Goal: Book appointment/travel/reservation

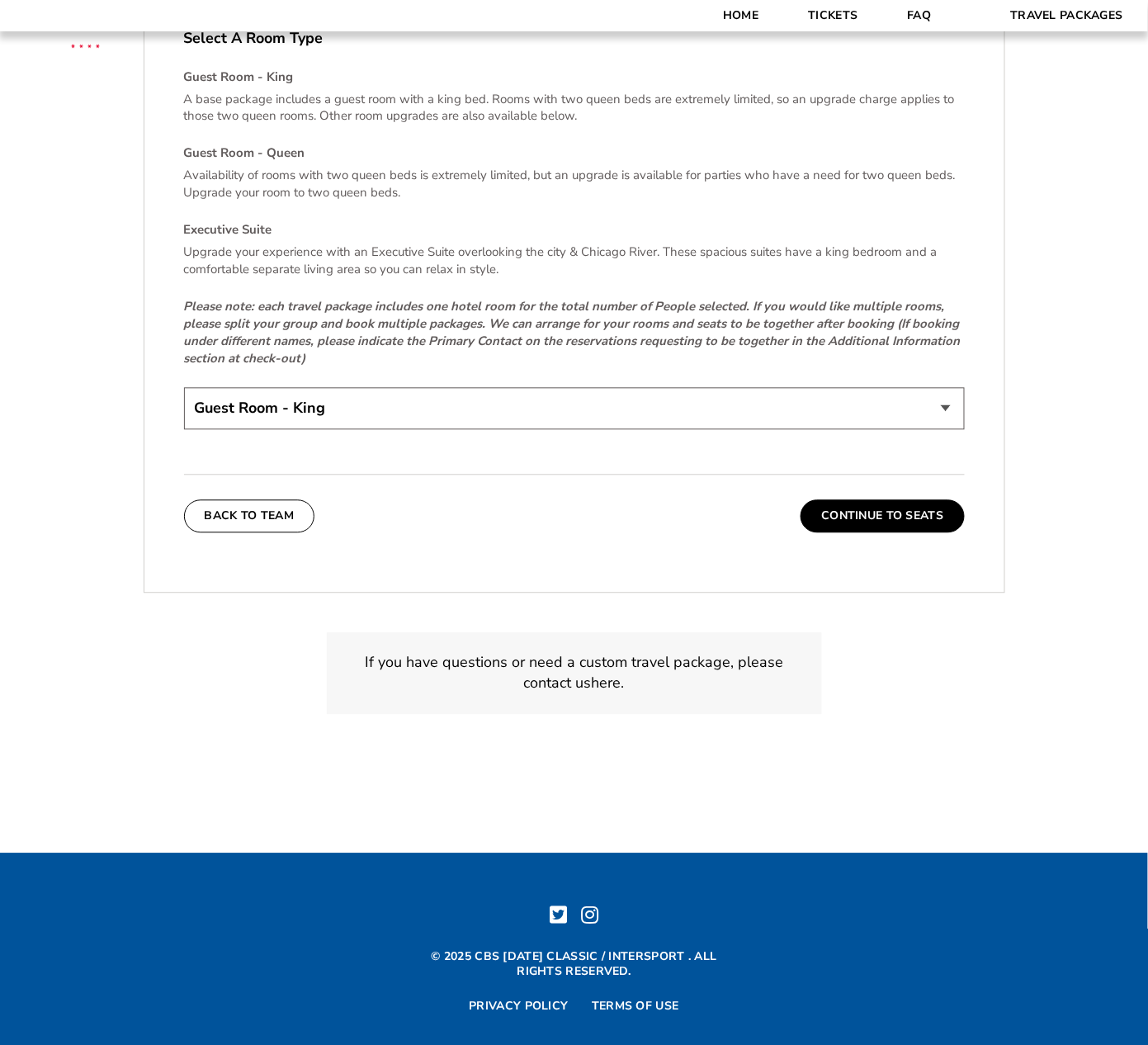
scroll to position [2664, 0]
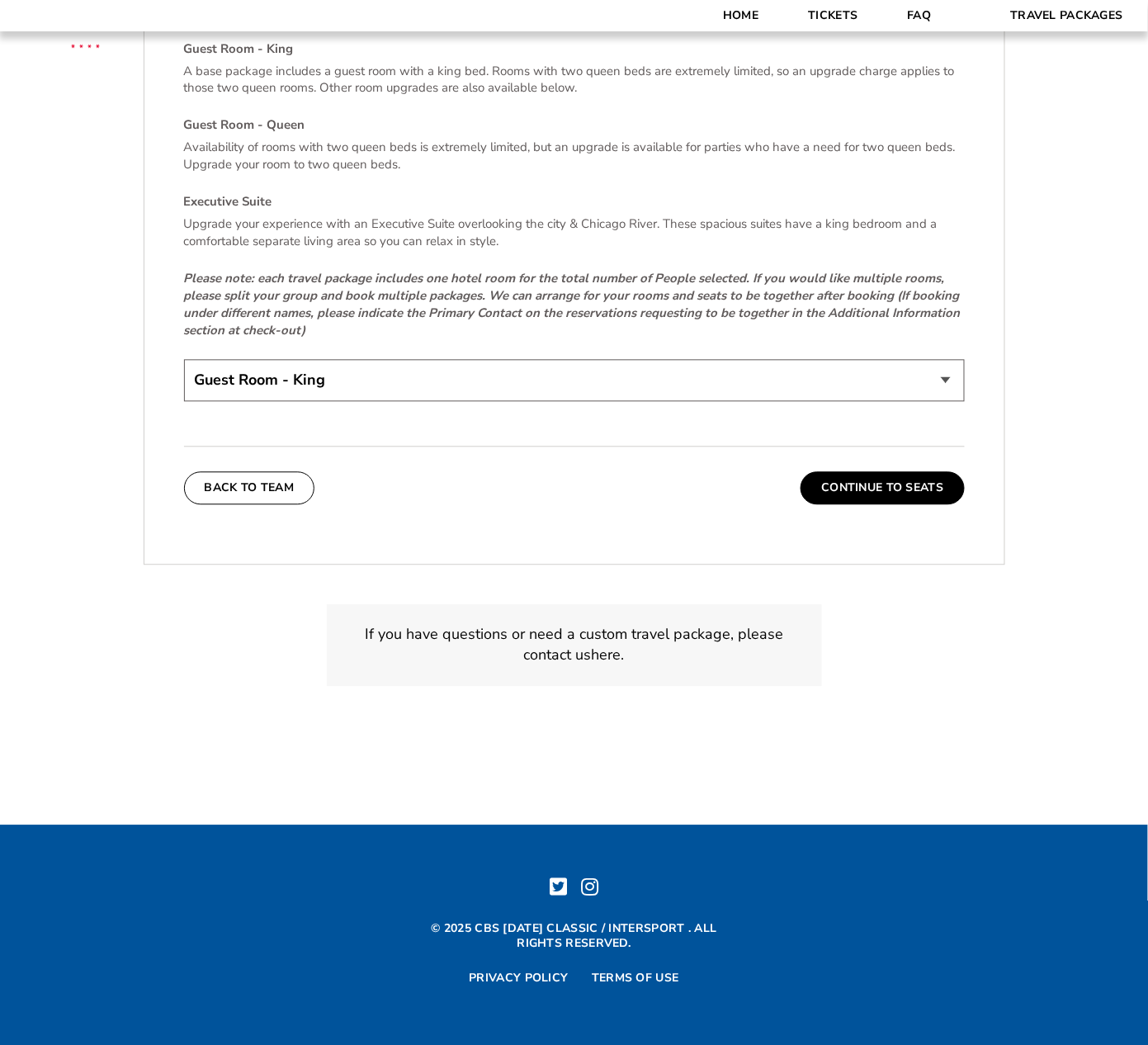
click at [581, 384] on select "Guest Room - King Guest Room - Queen (+$95 per night) Executive Suite (+$315 pe…" at bounding box center [574, 381] width 781 height 42
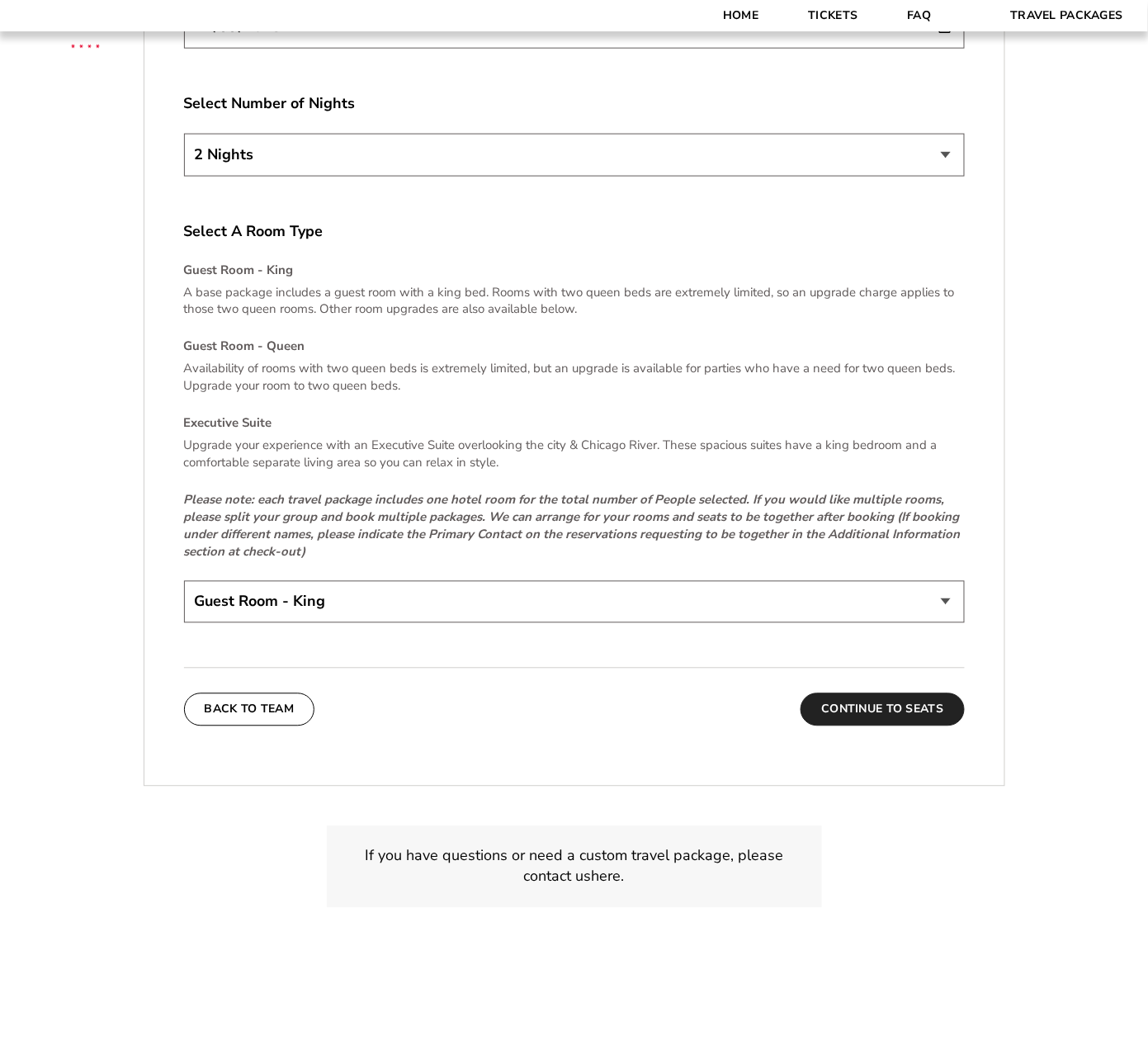
scroll to position [2226, 0]
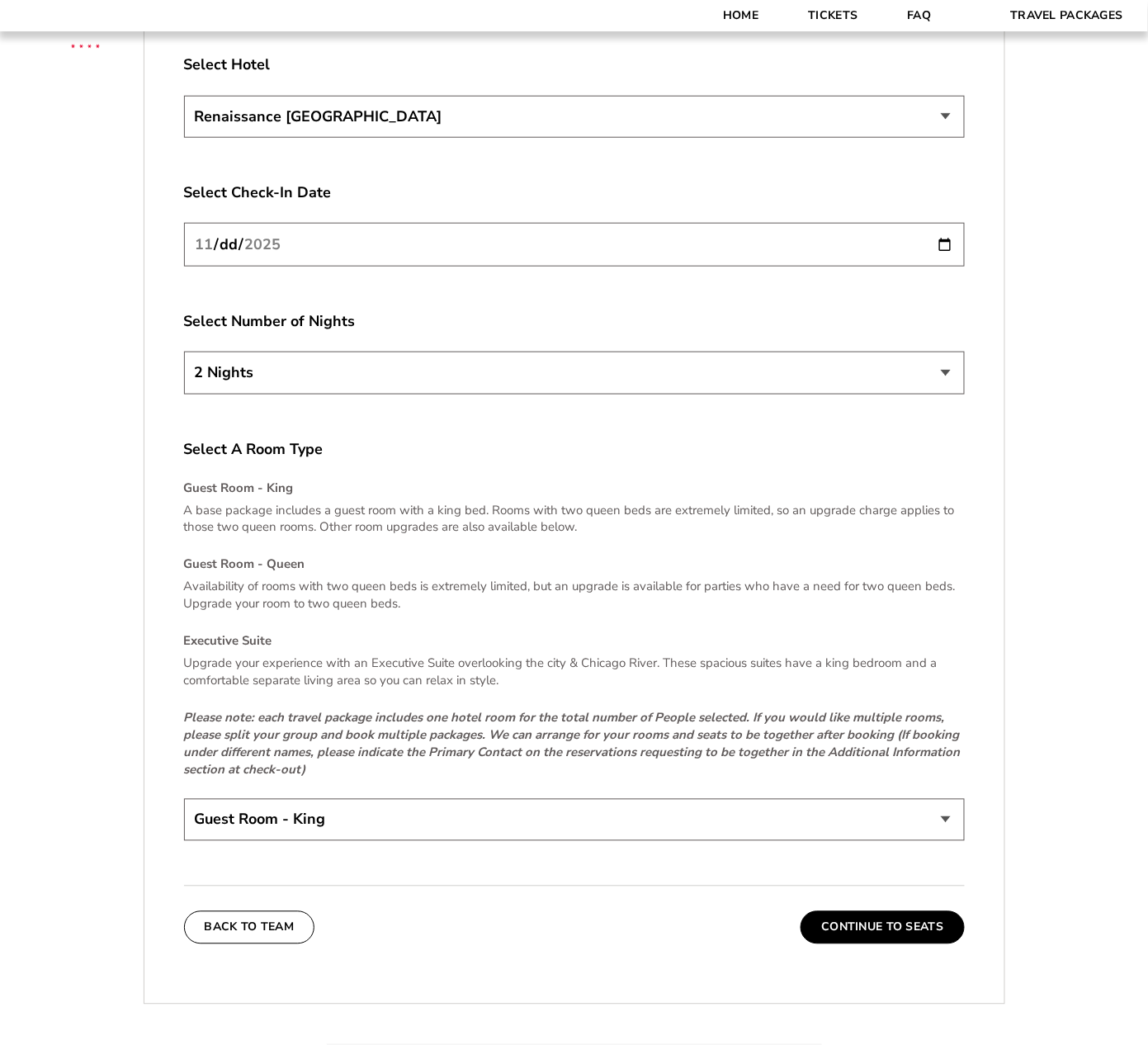
click at [777, 349] on div "Select Number of Nights 2 Nights 3 Nights 4 Nights" at bounding box center [574, 355] width 781 height 88
click at [785, 364] on select "2 Nights 3 Nights 4 Nights" at bounding box center [574, 373] width 781 height 42
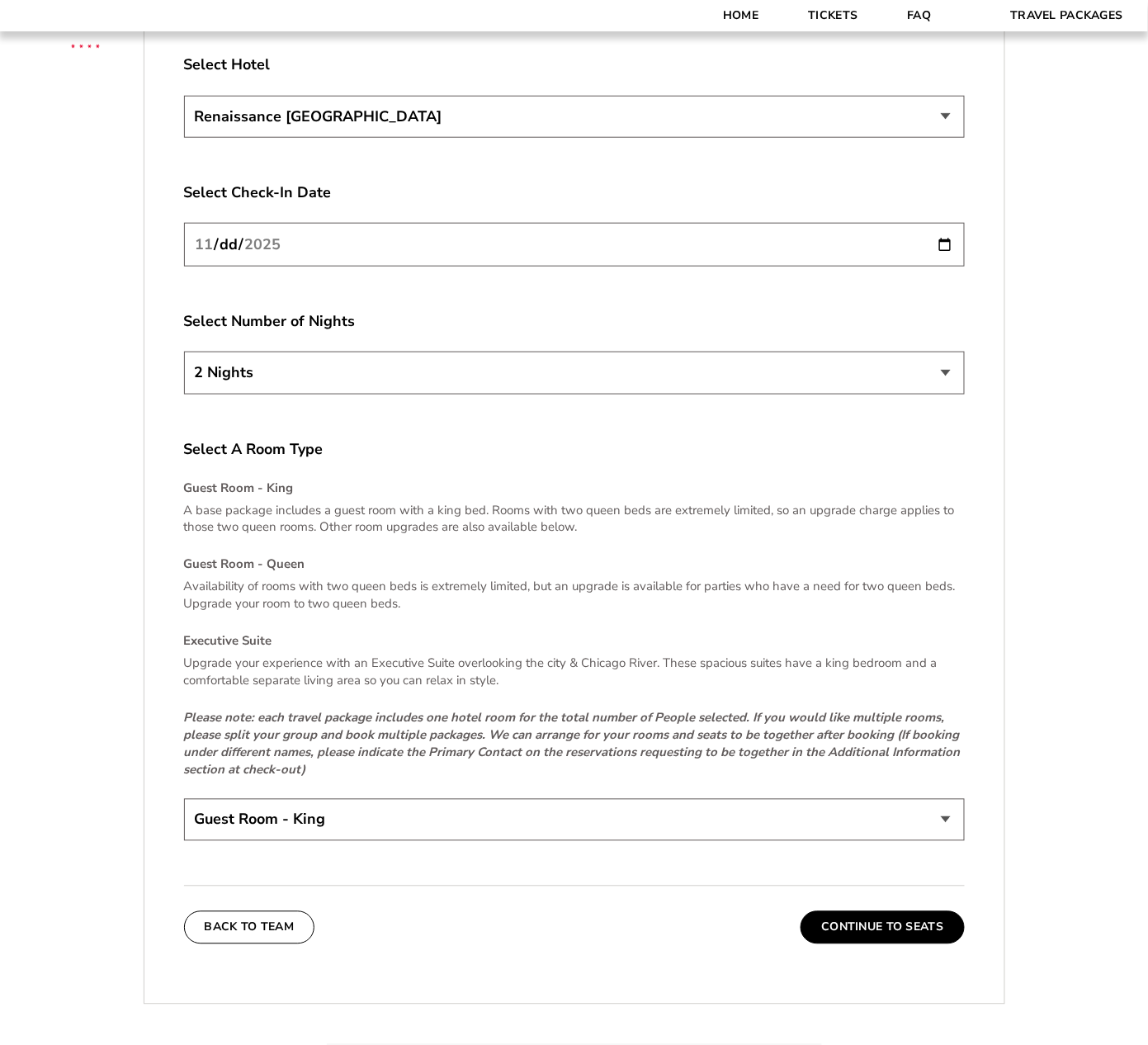
click at [919, 105] on select "Renaissance [GEOGRAPHIC_DATA]" at bounding box center [574, 117] width 781 height 42
click at [850, 124] on select "Renaissance [GEOGRAPHIC_DATA]" at bounding box center [574, 117] width 781 height 42
click at [882, 928] on button "Continue To Seats" at bounding box center [883, 927] width 164 height 33
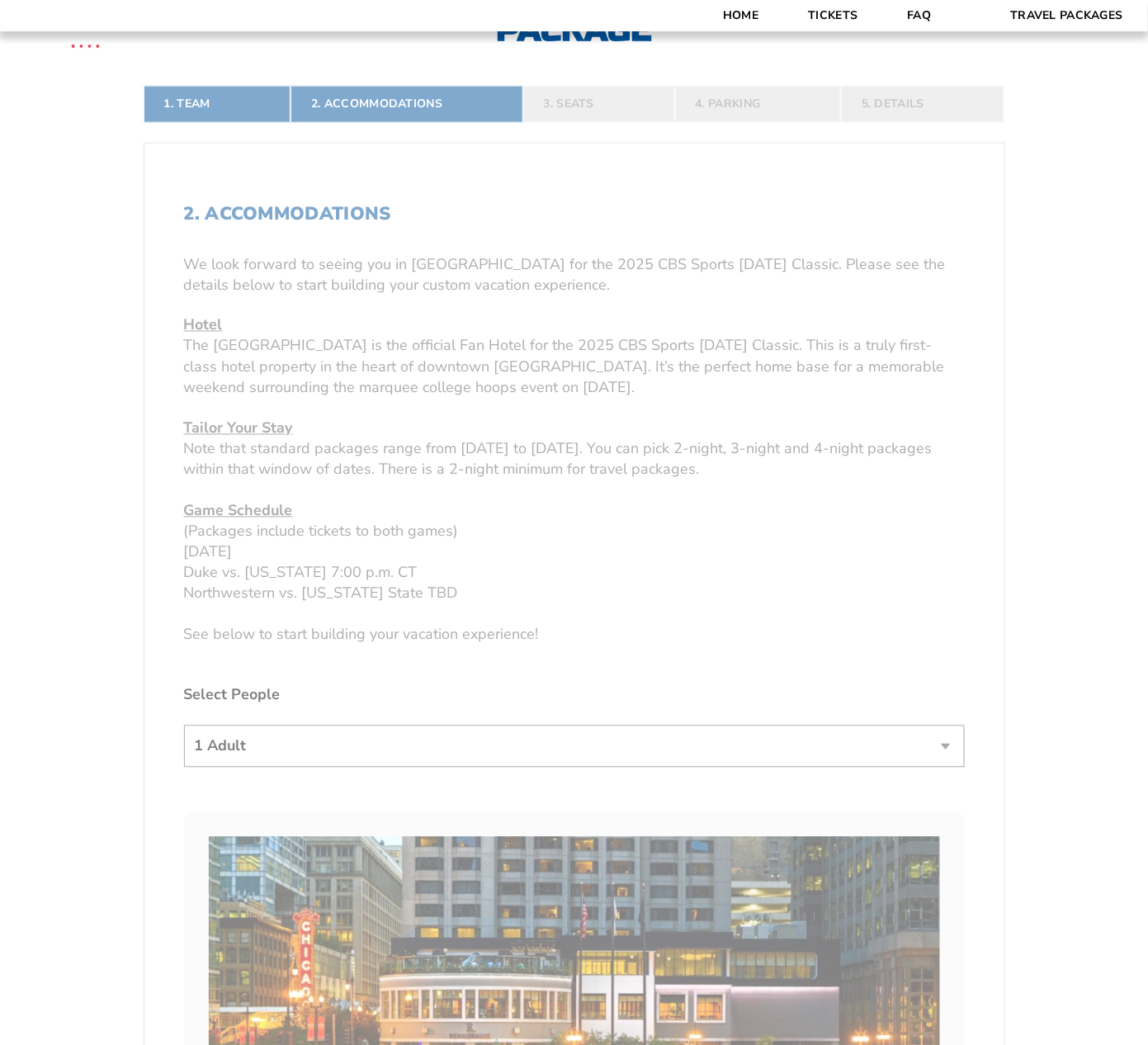
scroll to position [495, 0]
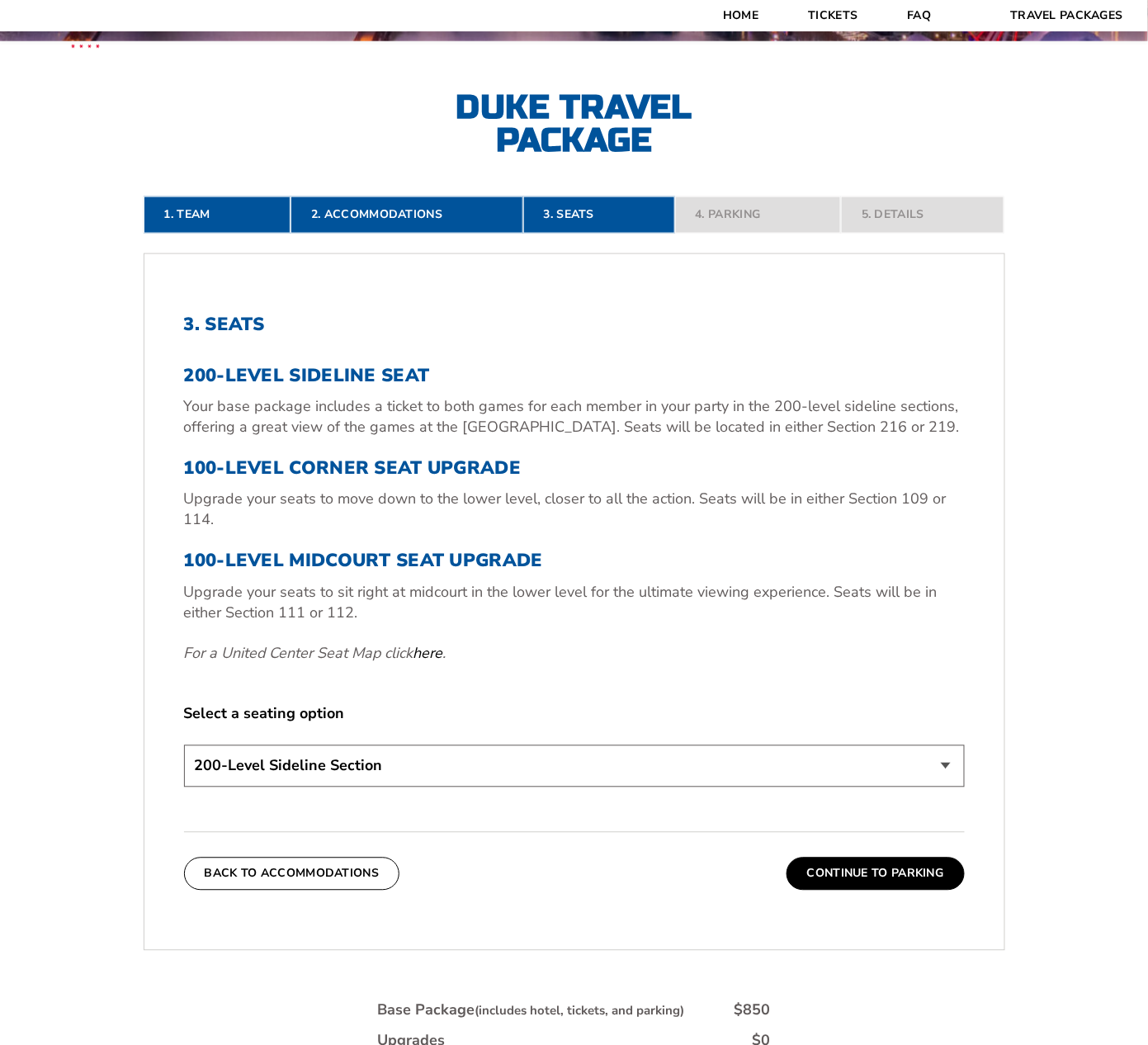
click at [438, 778] on select "200-Level Sideline Section 100-Level Corner Seat Upgrade (+$80 per person) 100-…" at bounding box center [574, 766] width 781 height 42
click at [706, 721] on label "Select a seating option" at bounding box center [574, 714] width 781 height 21
click at [855, 869] on button "Continue To Parking" at bounding box center [876, 873] width 179 height 33
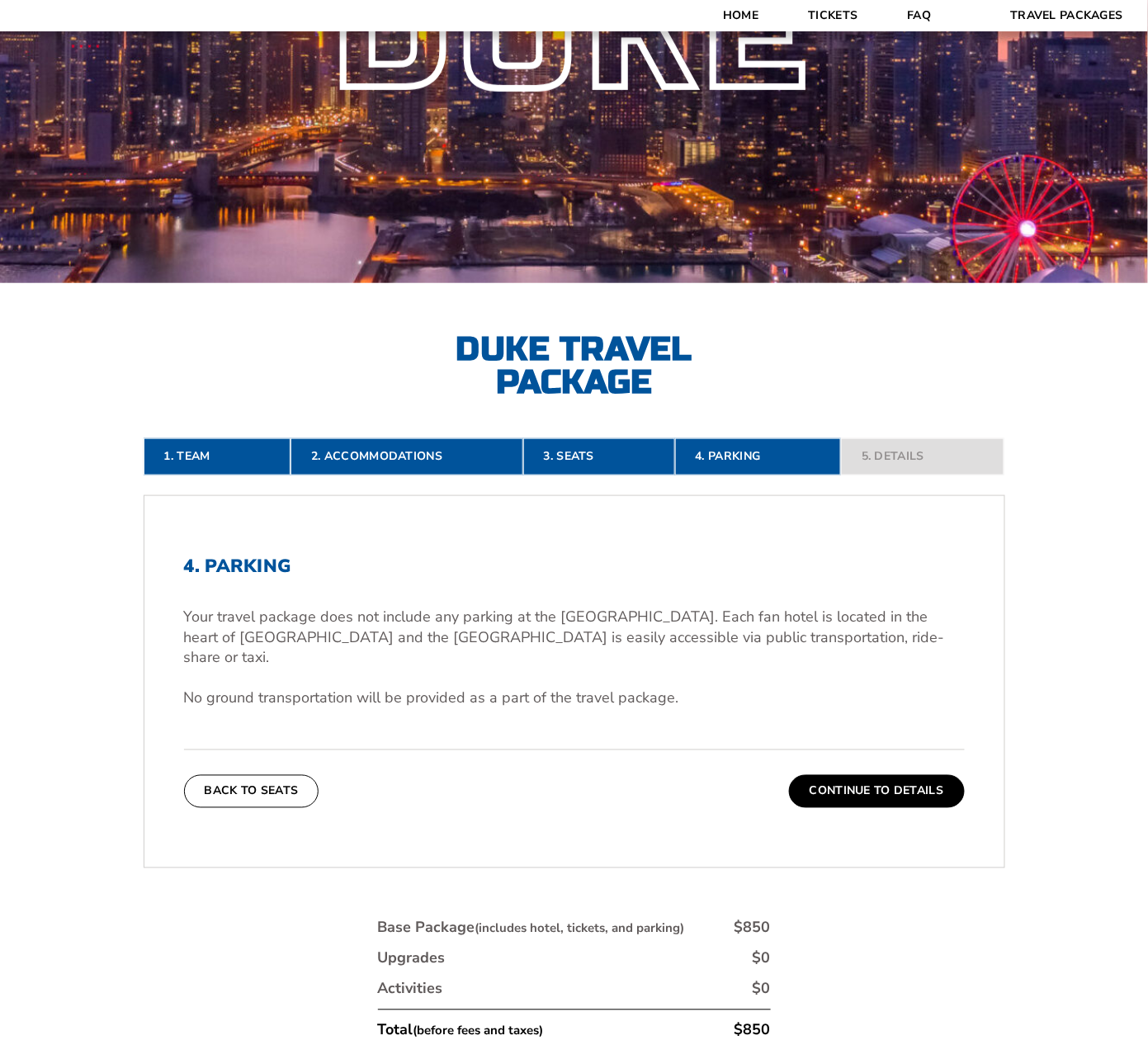
scroll to position [111, 0]
